Goal: Task Accomplishment & Management: Manage account settings

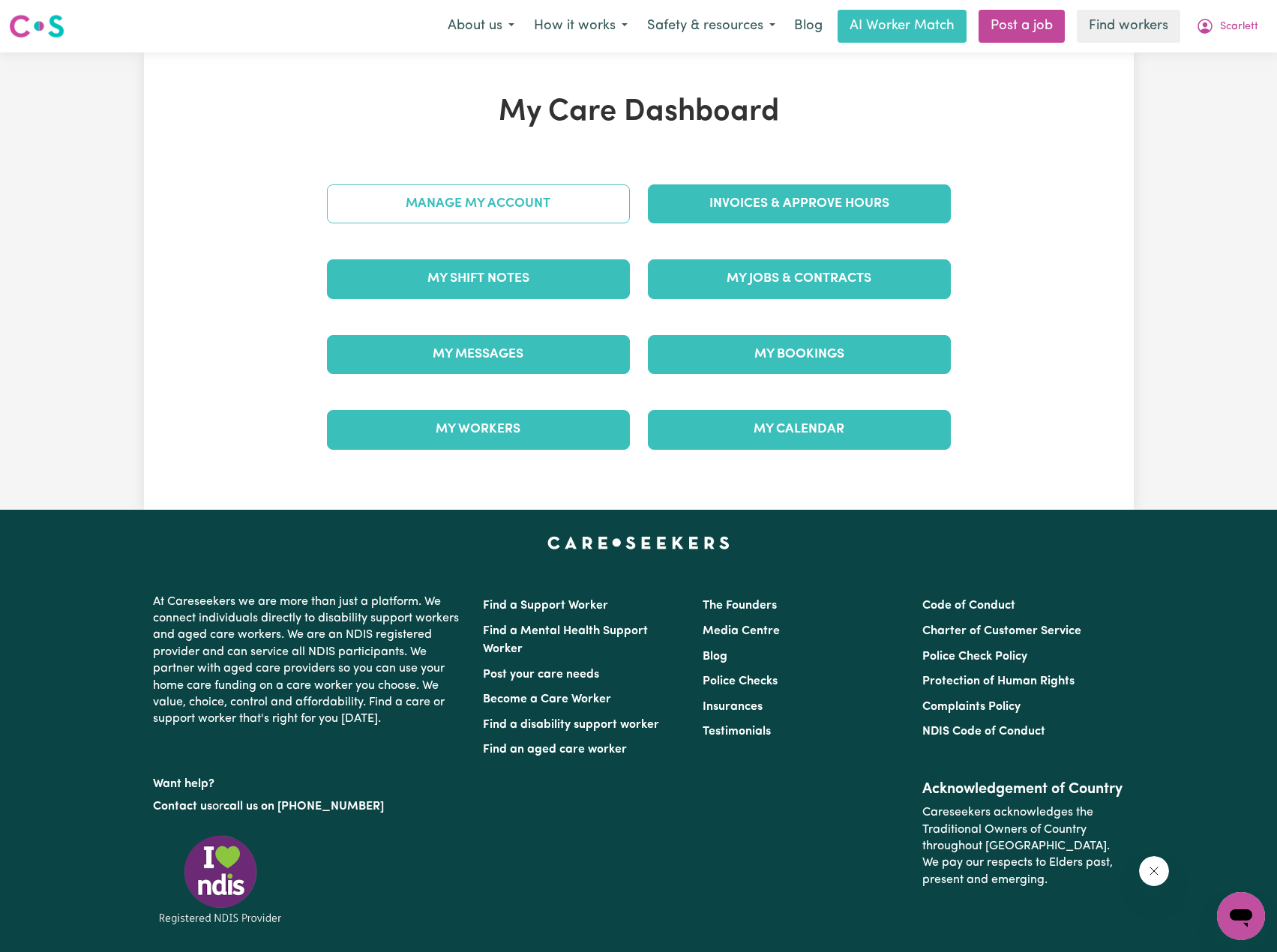
click at [561, 214] on link "Manage My Account" at bounding box center [478, 204] width 303 height 39
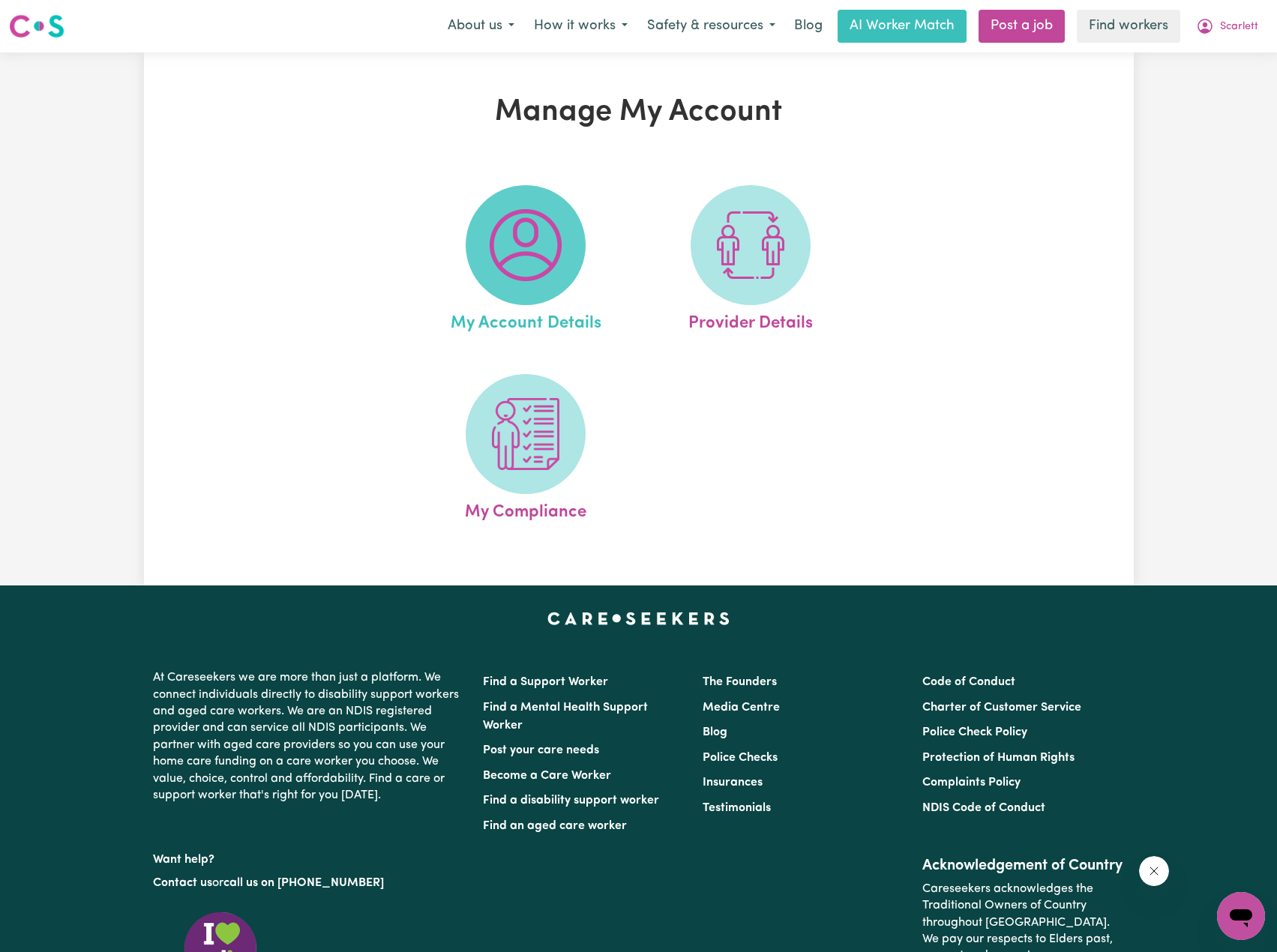
click at [541, 239] on img at bounding box center [525, 245] width 72 height 72
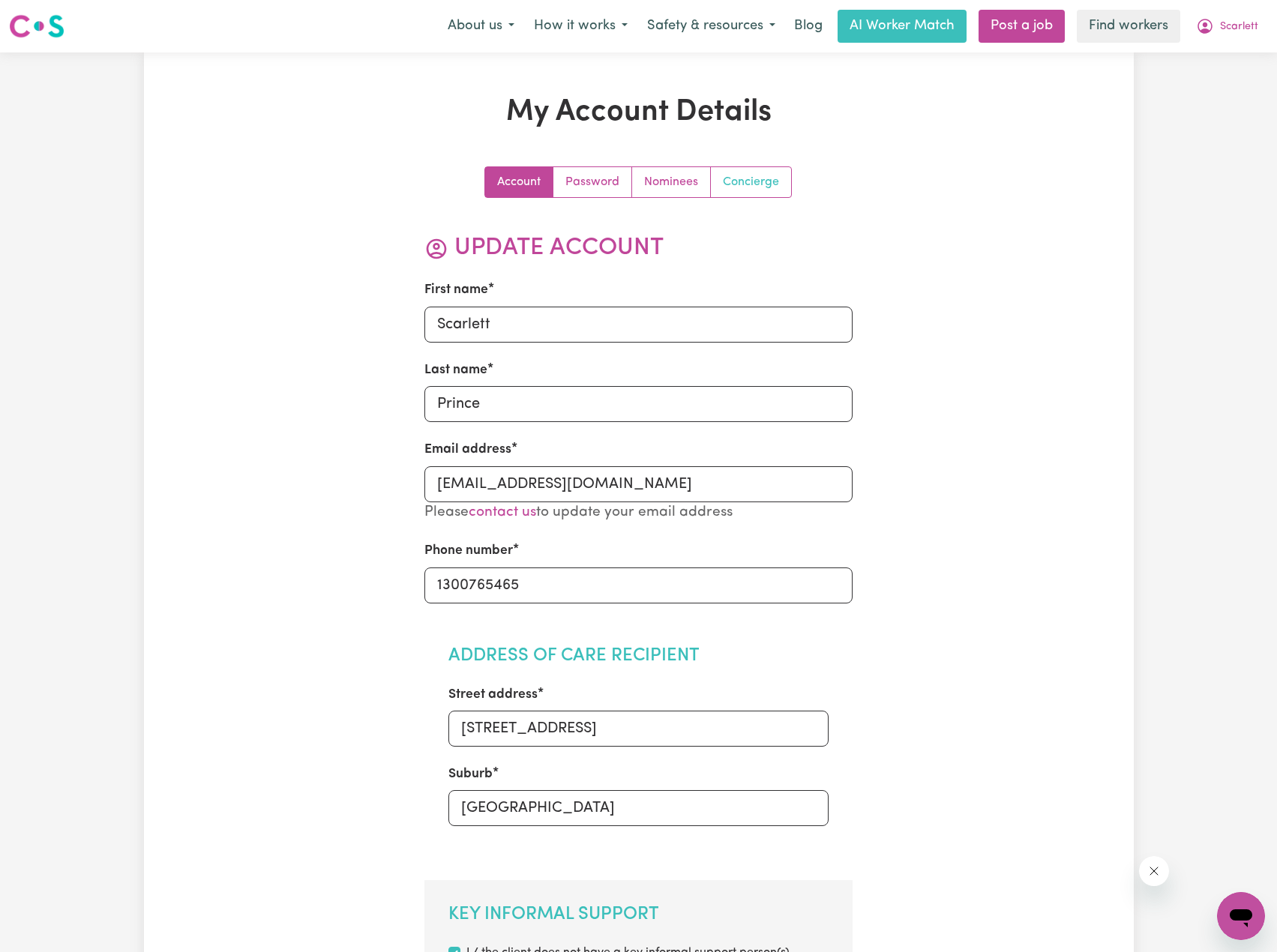
click at [740, 185] on link "Concierge" at bounding box center [751, 183] width 80 height 30
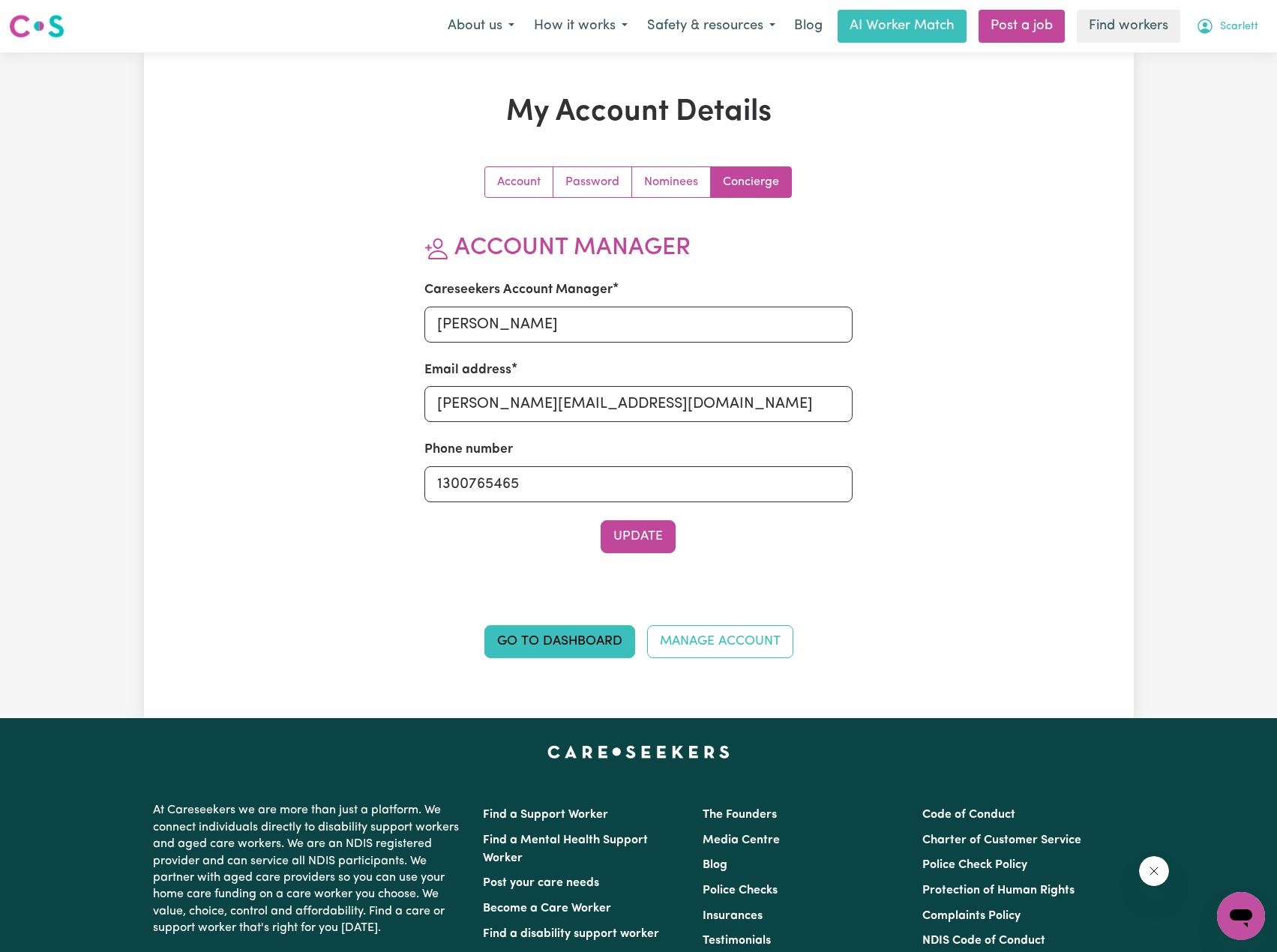
click at [1243, 40] on button "Scarlett" at bounding box center [1228, 26] width 82 height 32
click at [1215, 57] on link "My Dashboard" at bounding box center [1207, 58] width 118 height 29
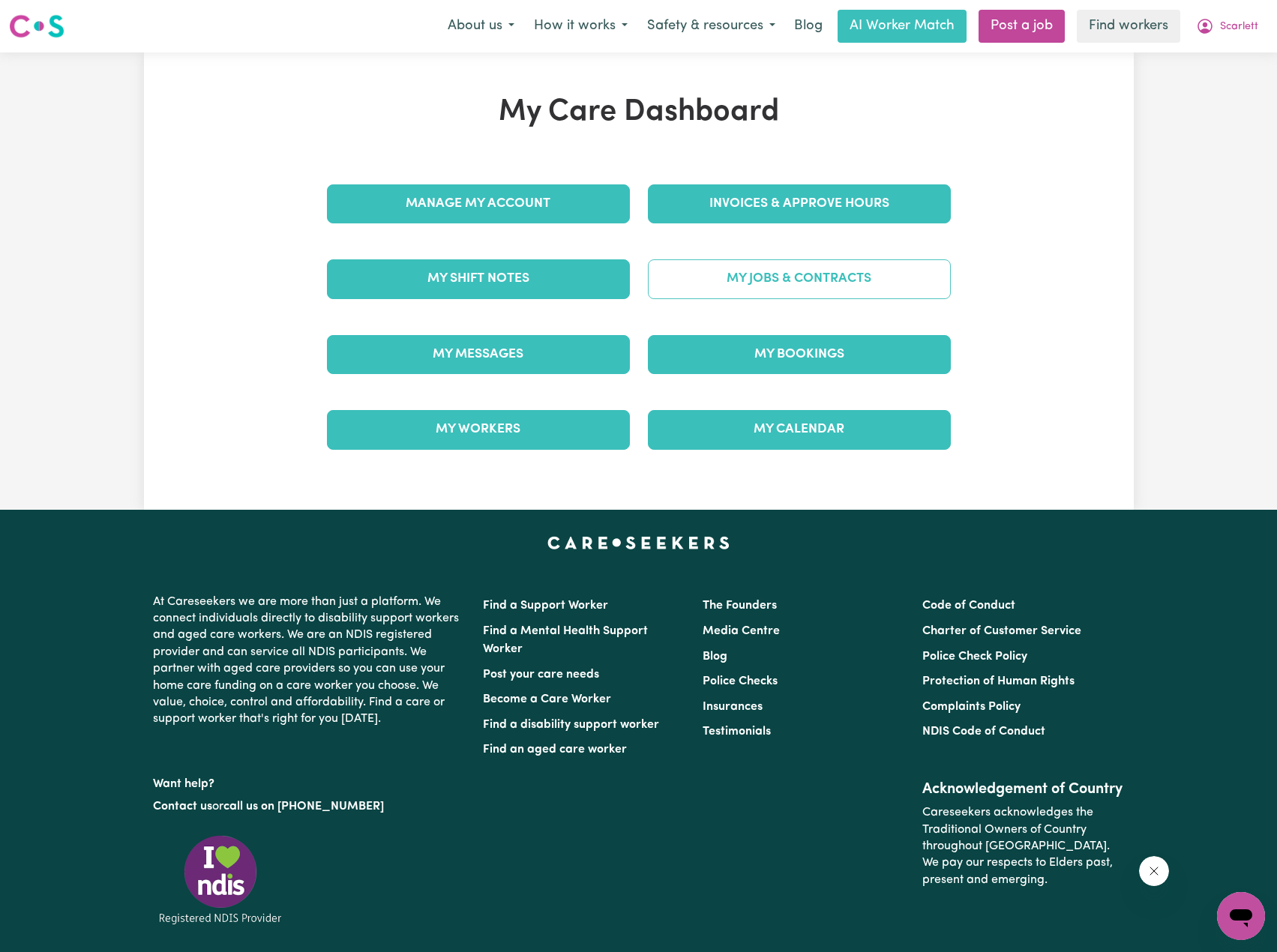
click at [832, 279] on link "My Jobs & Contracts" at bounding box center [799, 279] width 303 height 39
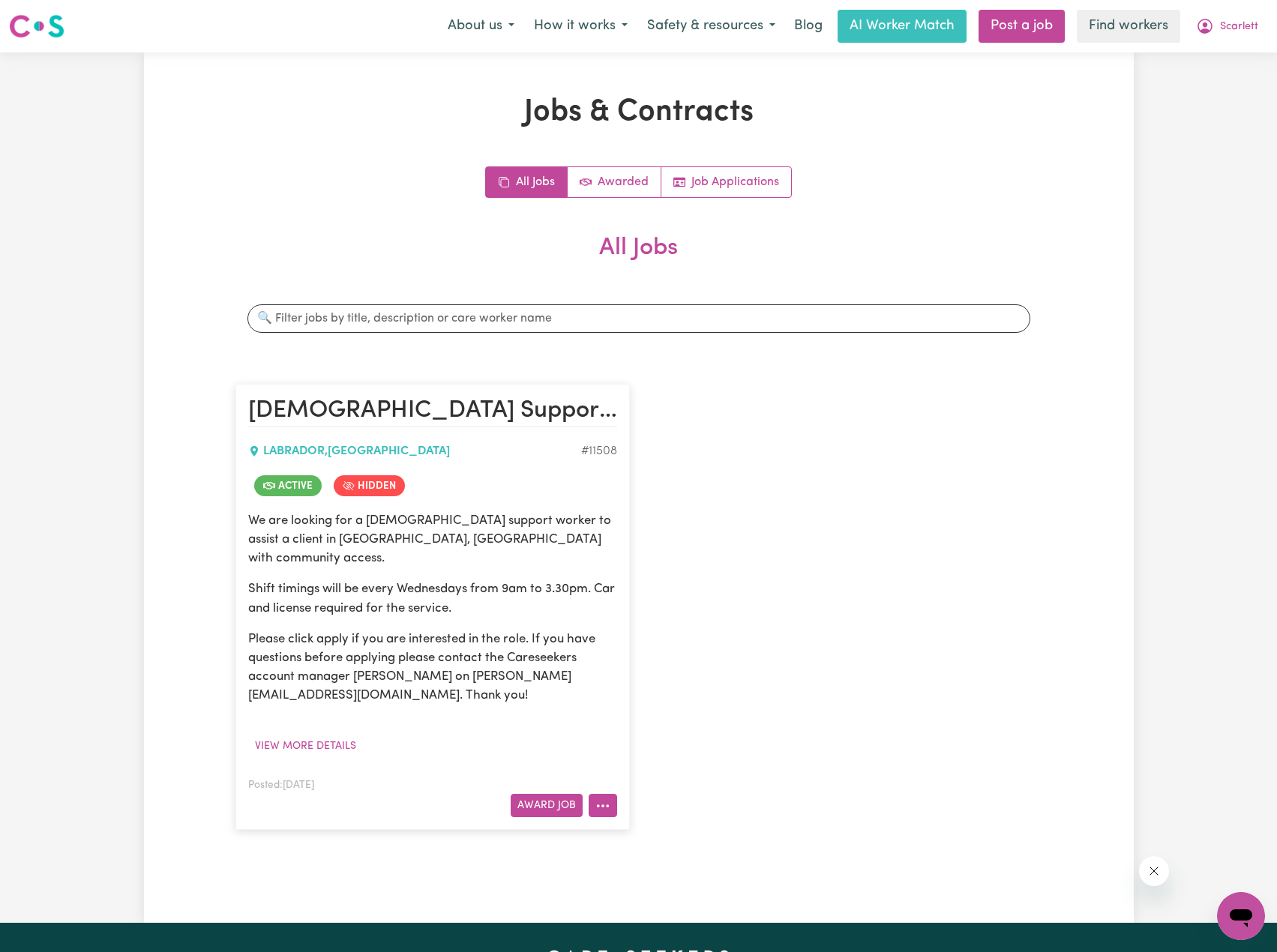
click at [599, 798] on button "More options" at bounding box center [603, 806] width 29 height 23
click at [662, 605] on link "View/Edit Contract" at bounding box center [662, 620] width 145 height 30
select select "WEEKDAY_DAYTIME"
select select "COMMUNITY_ACCESS"
select select "TWO"
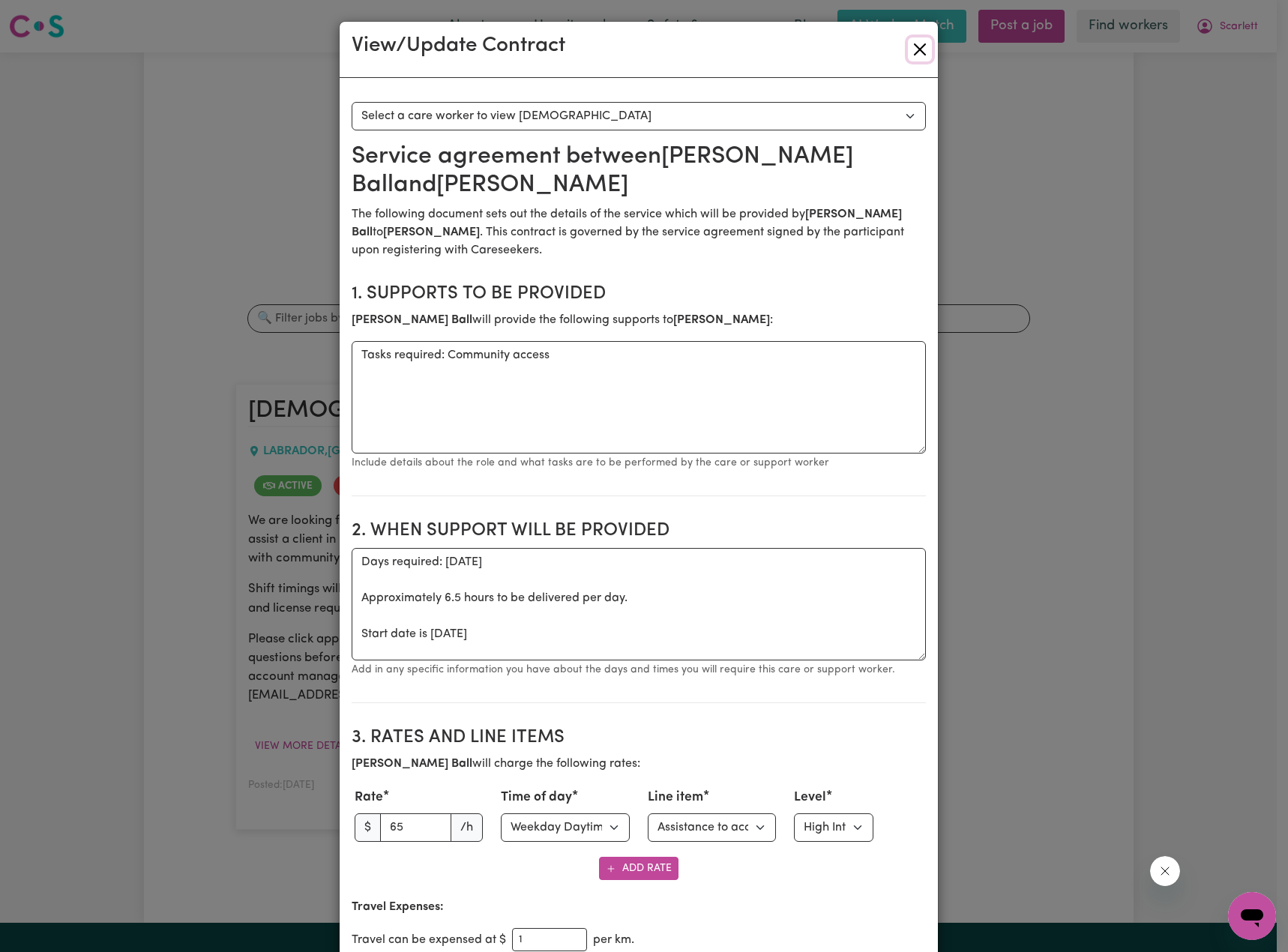
click at [917, 40] on button "Close" at bounding box center [920, 49] width 24 height 24
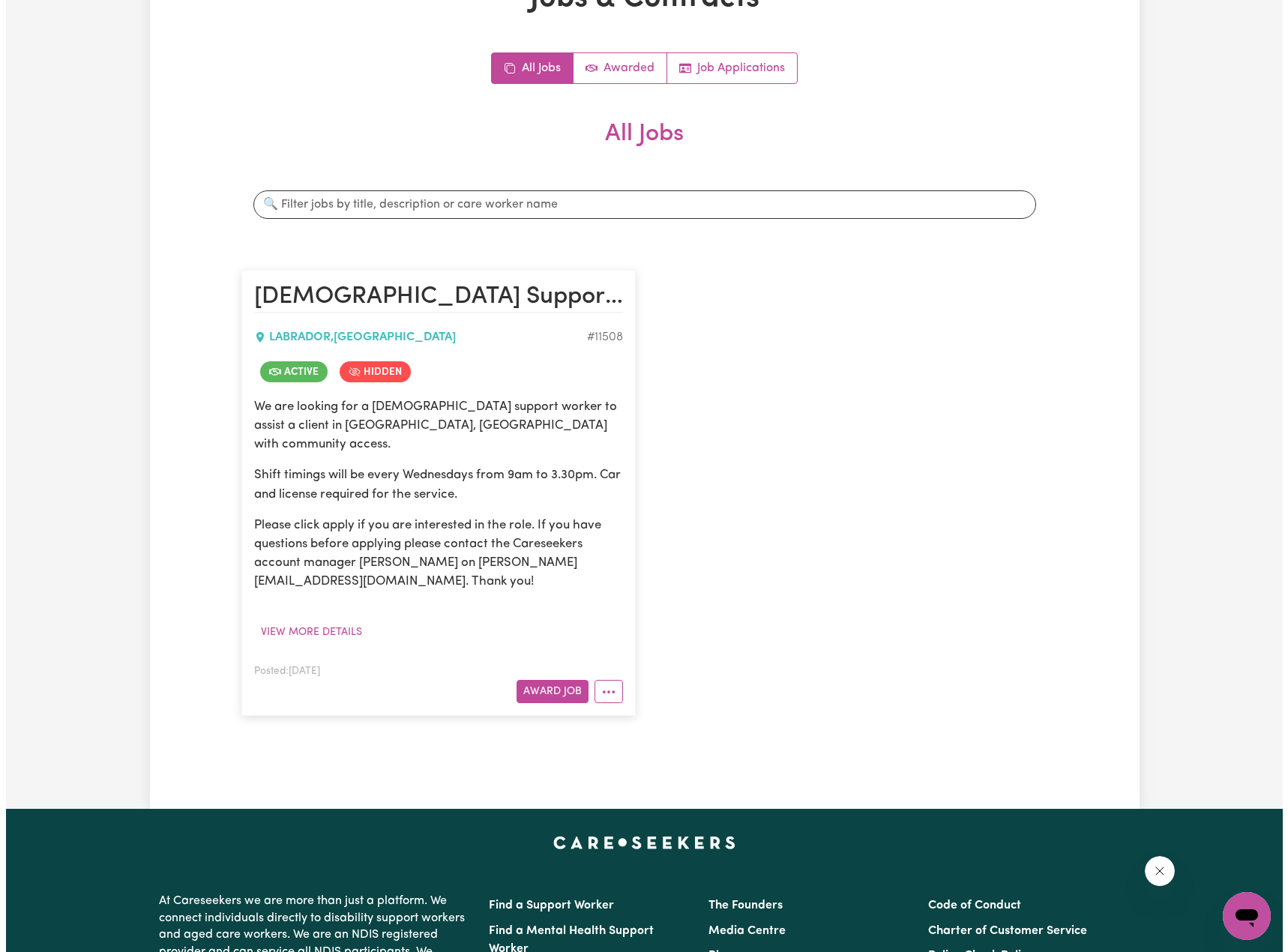
scroll to position [150, 0]
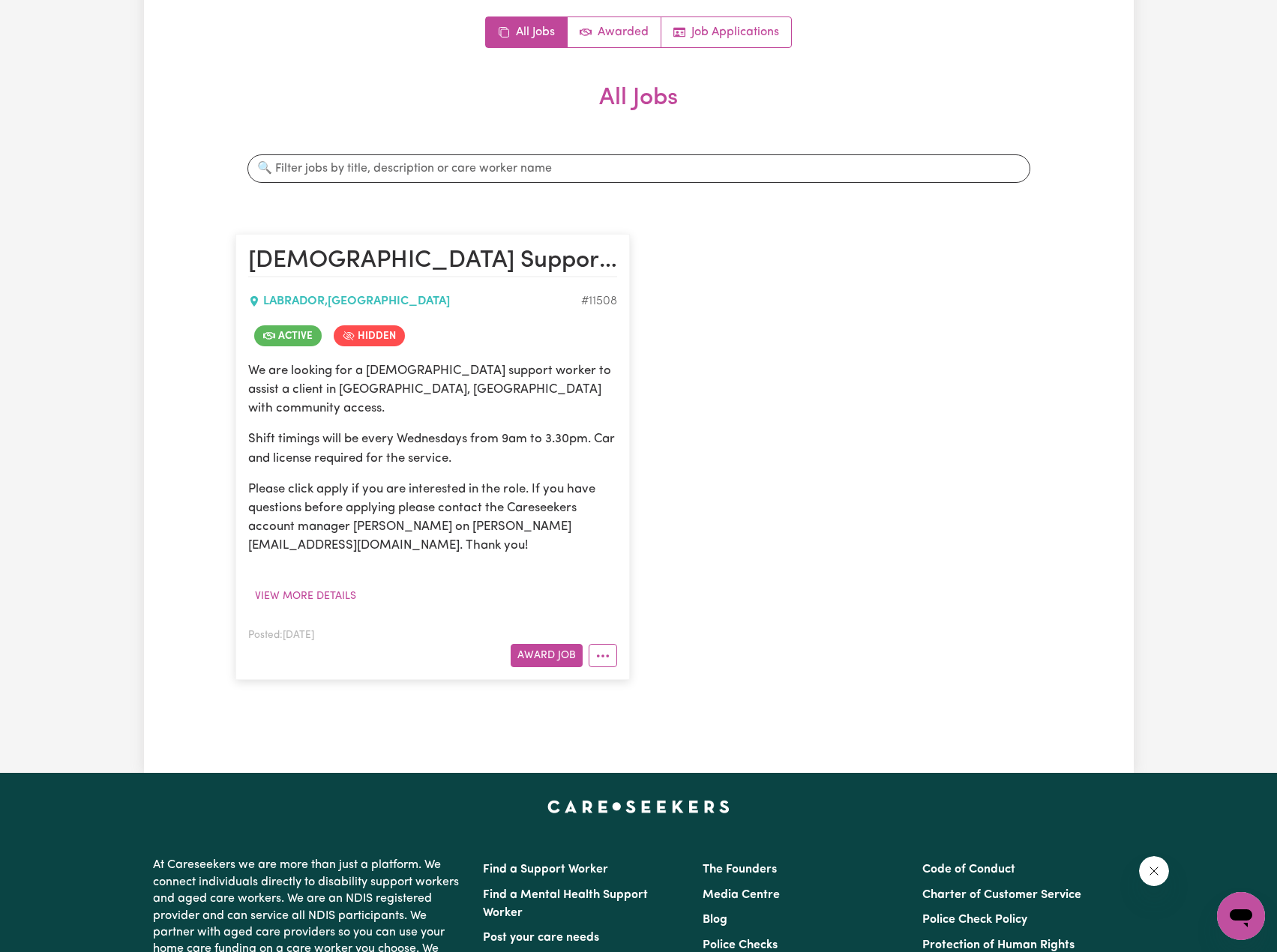
click at [605, 657] on article "[DEMOGRAPHIC_DATA] Support Worker Needed For Community Access Every Wednesdays …" at bounding box center [432, 456] width 394 height 446
drag, startPoint x: 611, startPoint y: 645, endPoint x: 629, endPoint y: 622, distance: 29.2
click at [611, 645] on button "More options" at bounding box center [603, 656] width 29 height 23
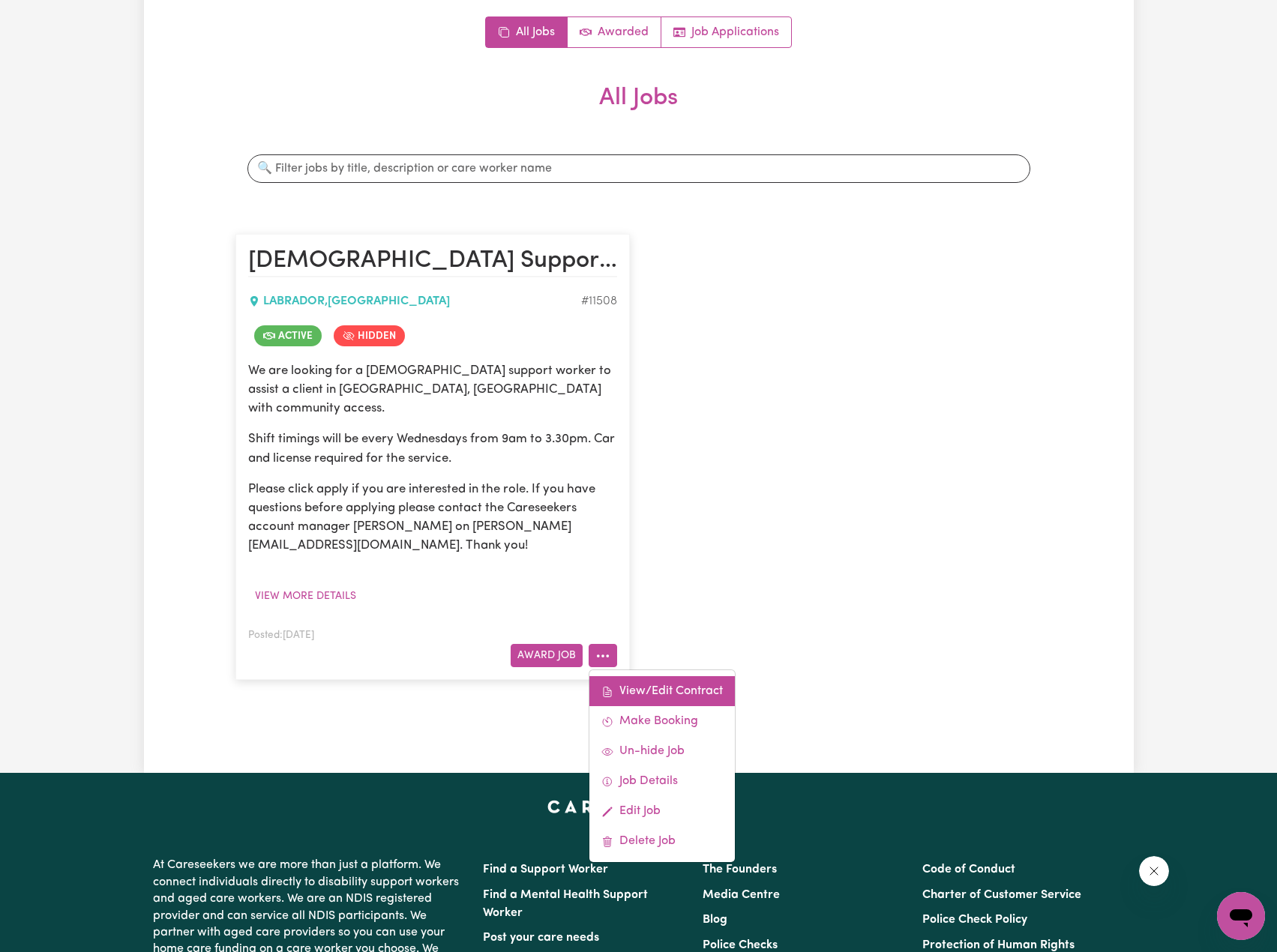
click at [673, 681] on link "View/Edit Contract" at bounding box center [662, 691] width 145 height 30
select select "WEEKDAY_DAYTIME"
select select "COMMUNITY_ACCESS"
select select "TWO"
